Goal: Subscribe to service/newsletter

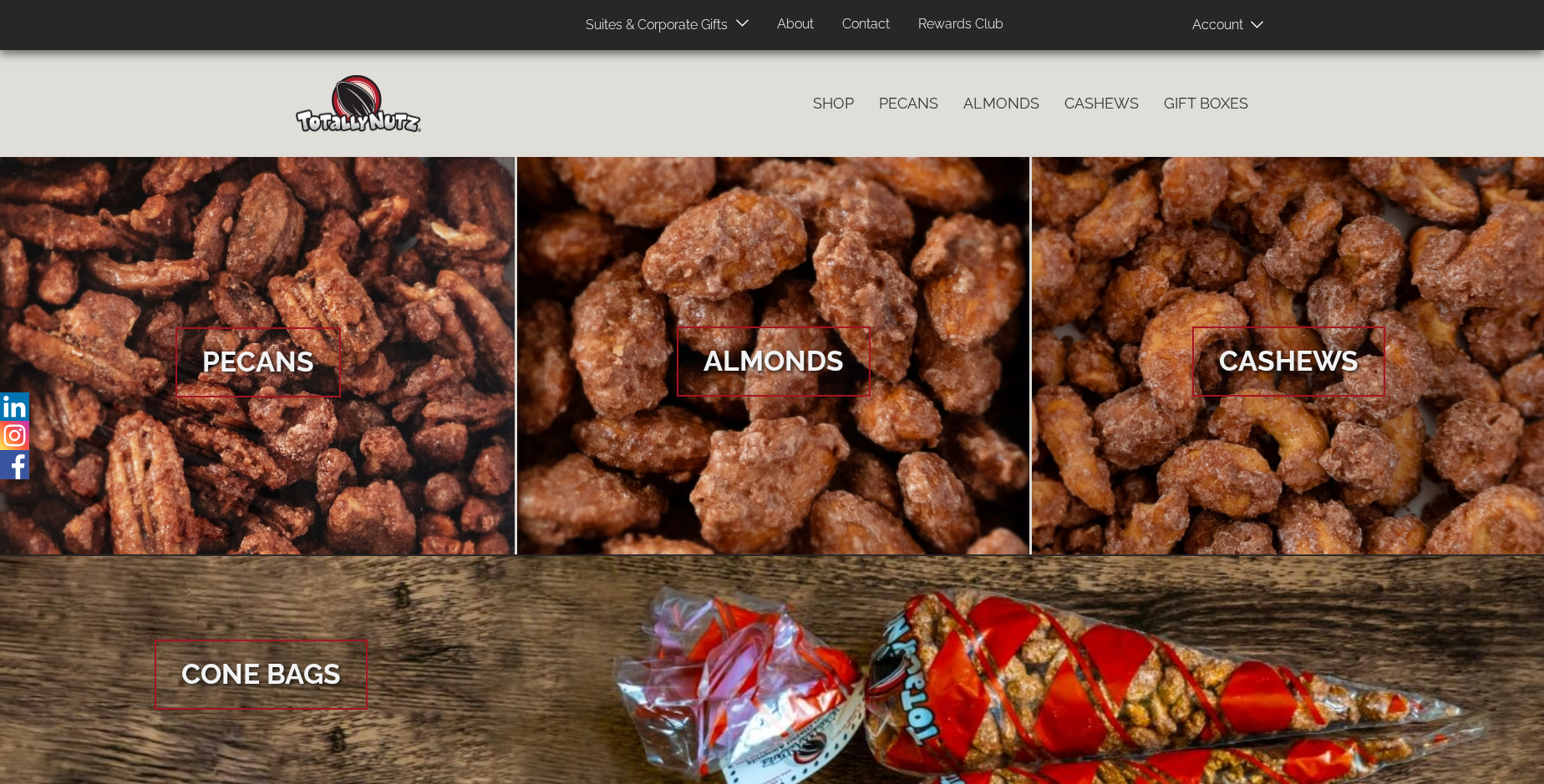
scroll to position [2497, 0]
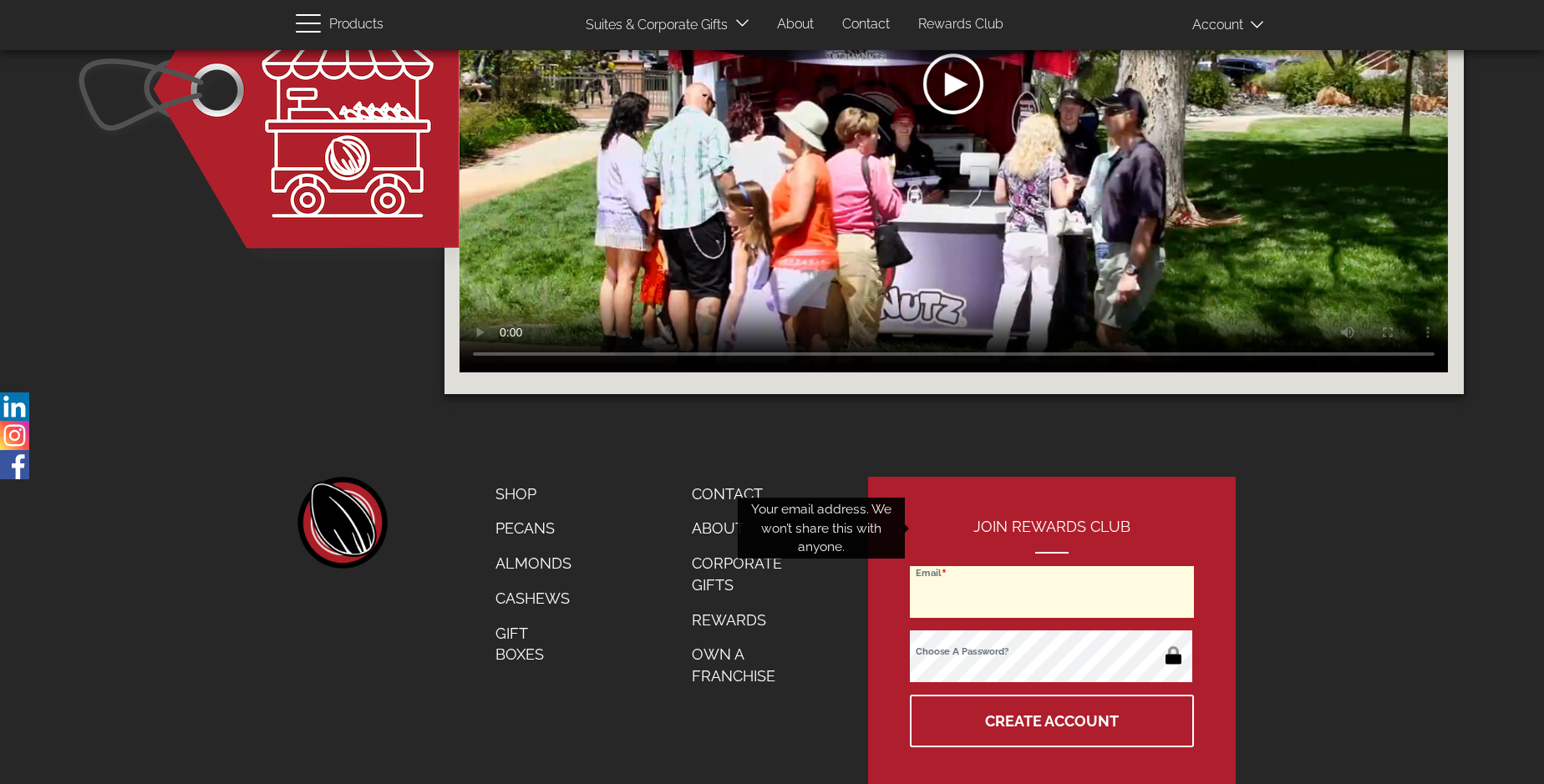
click at [1053, 567] on input "Email" at bounding box center [1052, 592] width 284 height 51
type input "[EMAIL_ADDRESS][DOMAIN_NAME]"
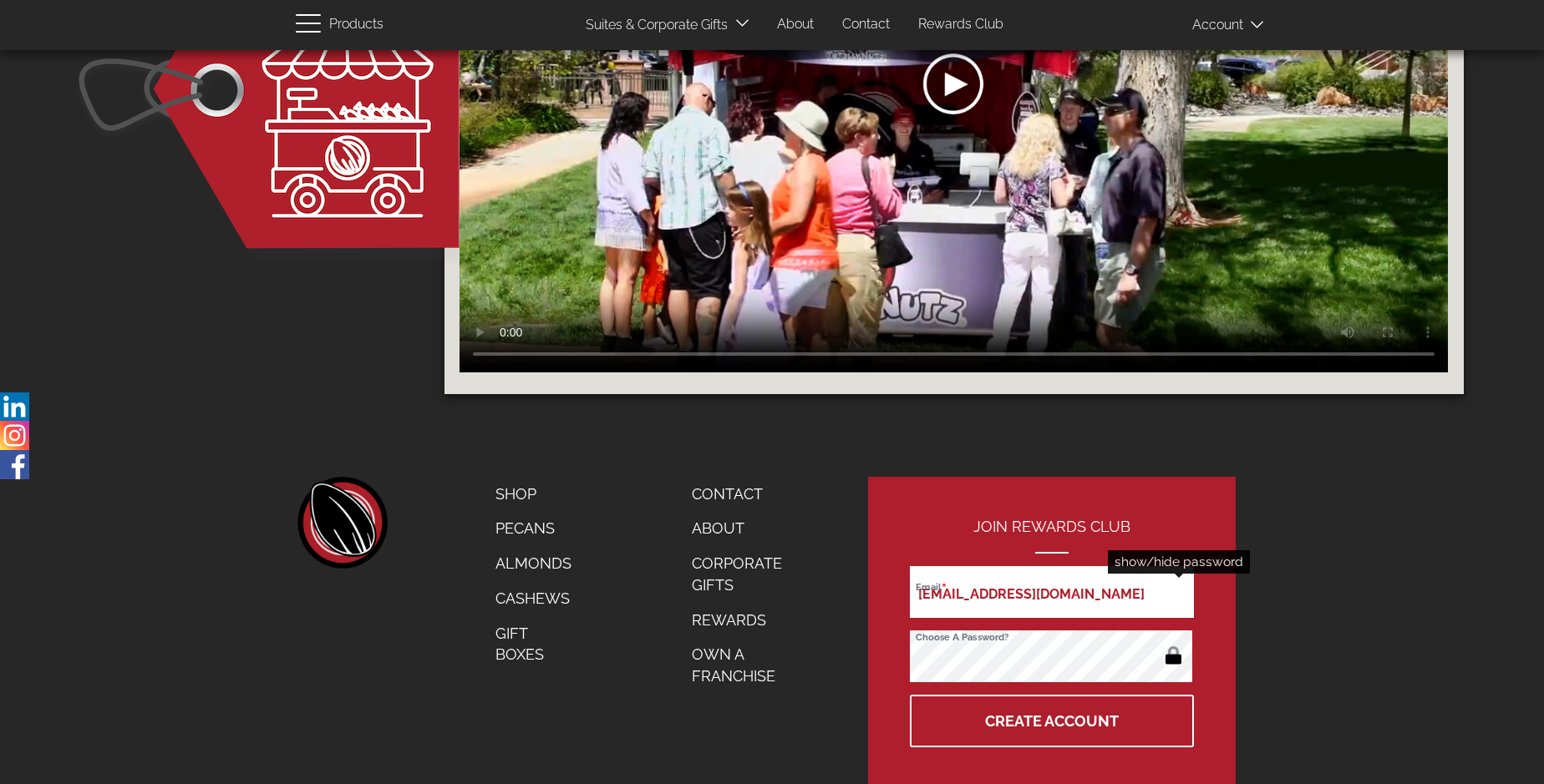
click at [1174, 644] on button "button" at bounding box center [1174, 657] width 33 height 27
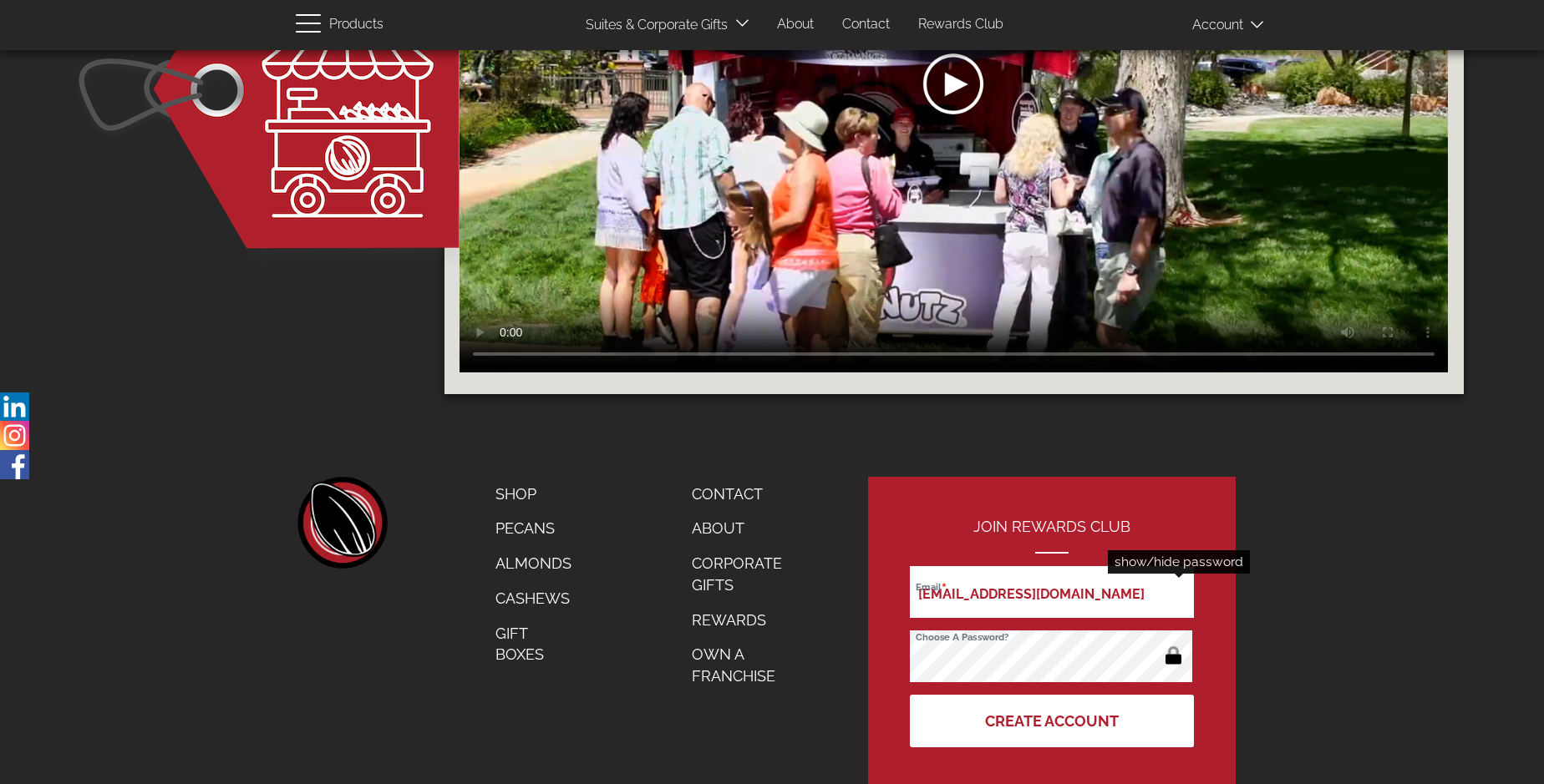
click at [1053, 695] on button "Create Account" at bounding box center [1052, 721] width 284 height 52
